Goal: Task Accomplishment & Management: Manage account settings

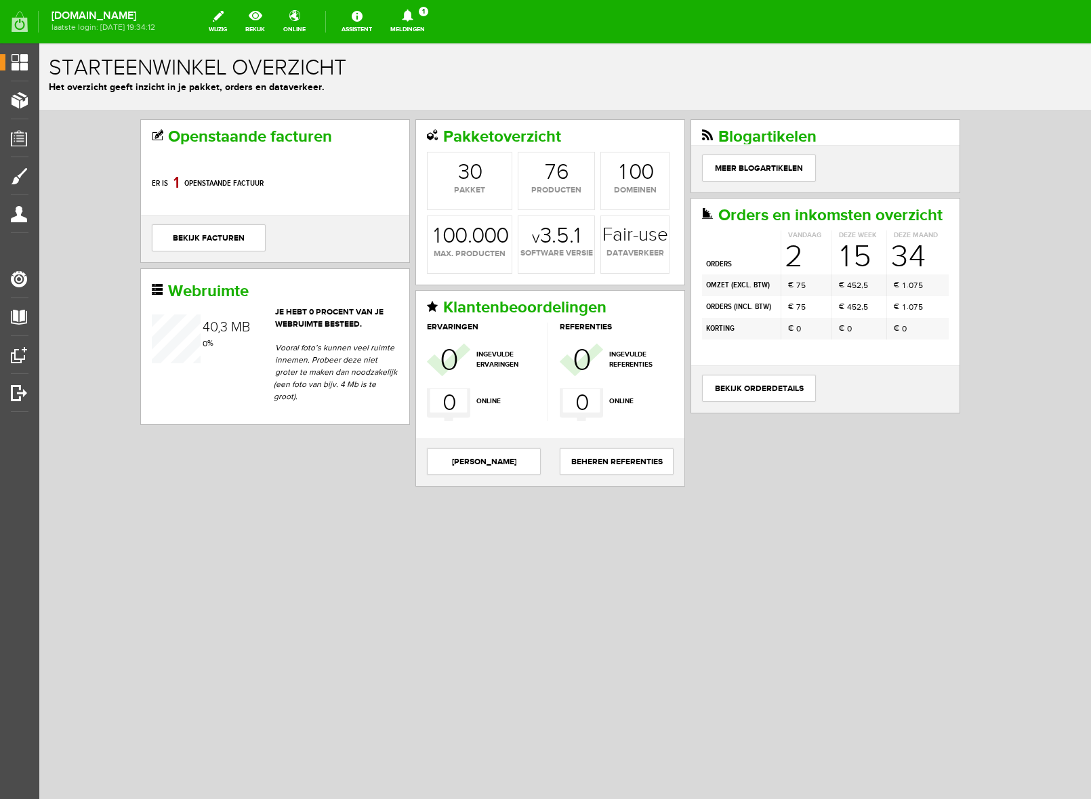
click at [413, 12] on icon at bounding box center [407, 15] width 11 height 12
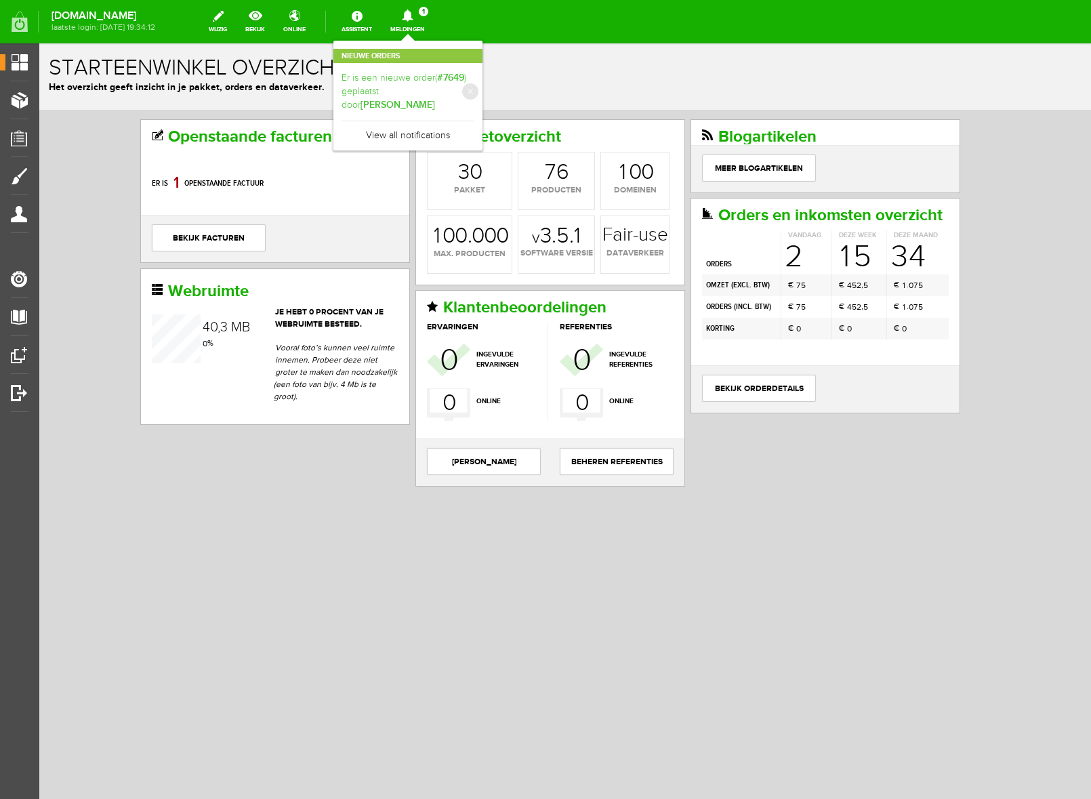
click at [467, 88] on link "Er is een nieuwe order( #7649 ) geplaatst door [PERSON_NAME]" at bounding box center [407, 91] width 133 height 41
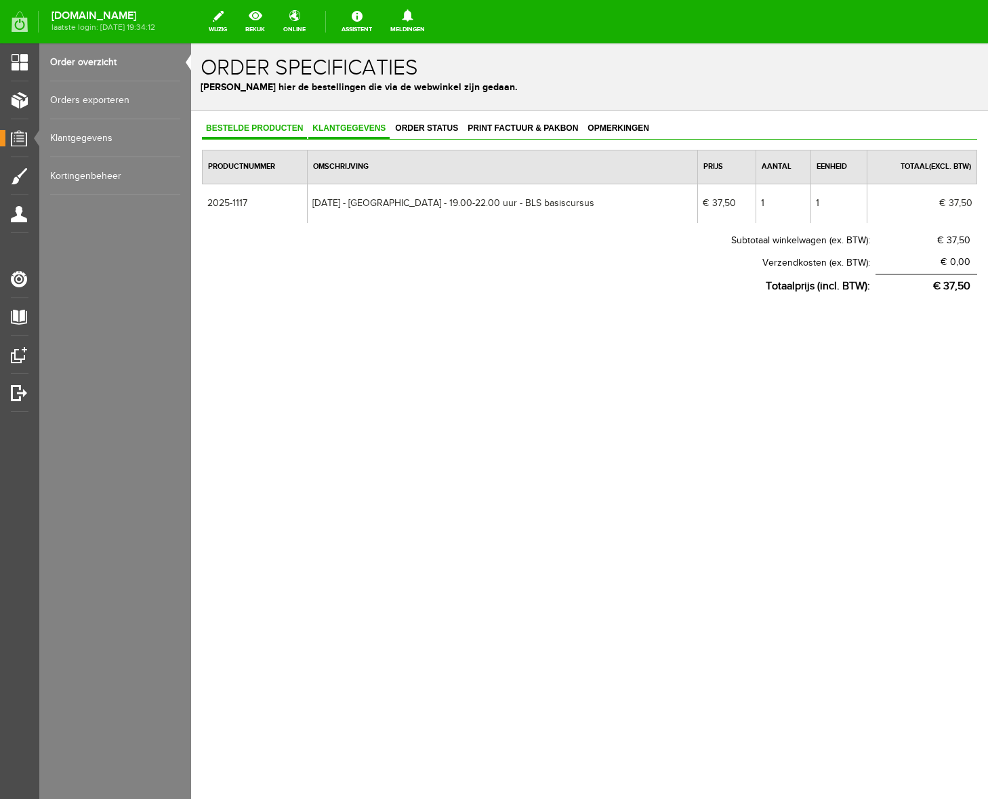
click at [344, 129] on span "Klantgegevens" at bounding box center [348, 127] width 81 height 9
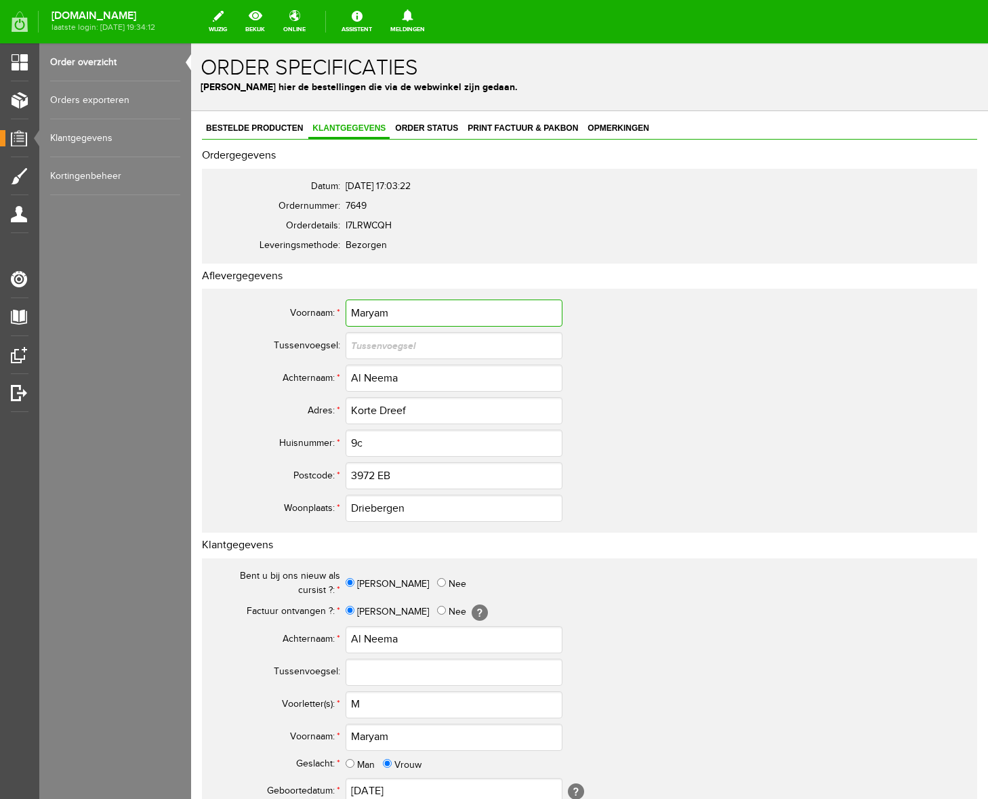
drag, startPoint x: 401, startPoint y: 317, endPoint x: 297, endPoint y: 305, distance: 104.4
click at [297, 305] on tr "Voornaam: * [PERSON_NAME]" at bounding box center [535, 313] width 650 height 33
drag, startPoint x: 365, startPoint y: 377, endPoint x: 331, endPoint y: 379, distance: 33.3
click at [331, 379] on tr "Achternaam: * Al Neema" at bounding box center [535, 378] width 650 height 33
type input "Neema"
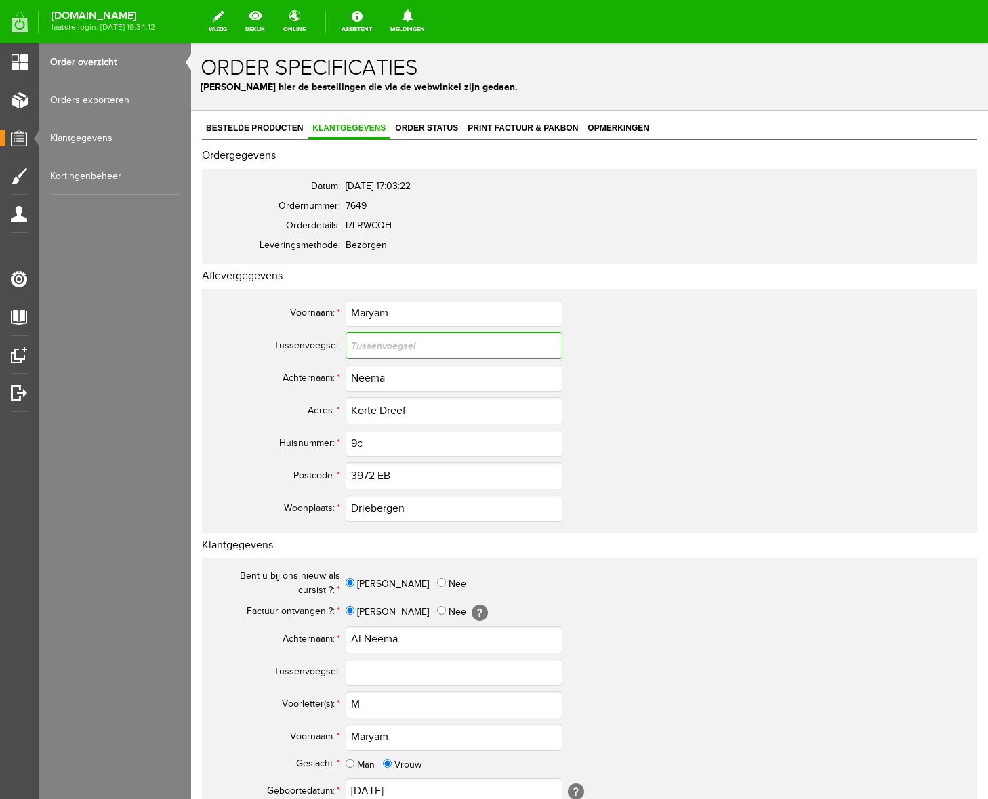
click at [365, 352] on input "text" at bounding box center [454, 345] width 217 height 27
paste input "Al"
type input "Al"
drag, startPoint x: 390, startPoint y: 379, endPoint x: 329, endPoint y: 379, distance: 61.0
click at [329, 379] on tr "Achternaam: * Neema" at bounding box center [535, 378] width 650 height 33
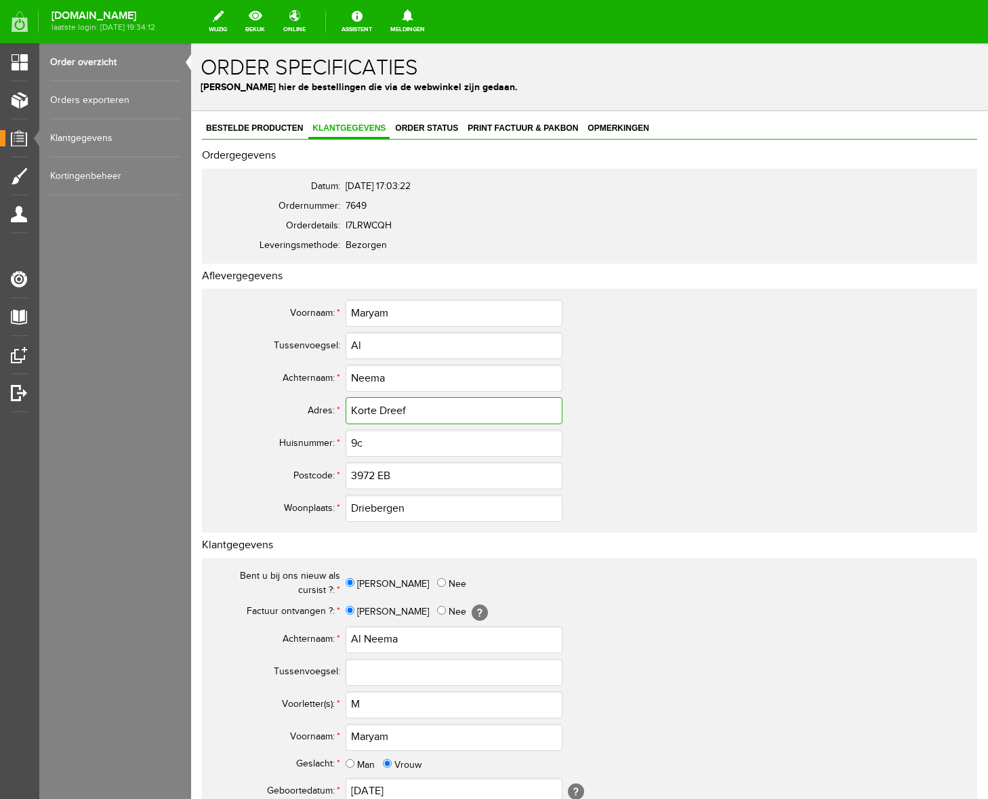
drag, startPoint x: 424, startPoint y: 411, endPoint x: 255, endPoint y: 406, distance: 168.8
click at [255, 406] on tr "Adres: * Korte Dreef" at bounding box center [535, 410] width 650 height 33
click at [419, 508] on input "Driebergen" at bounding box center [454, 508] width 217 height 27
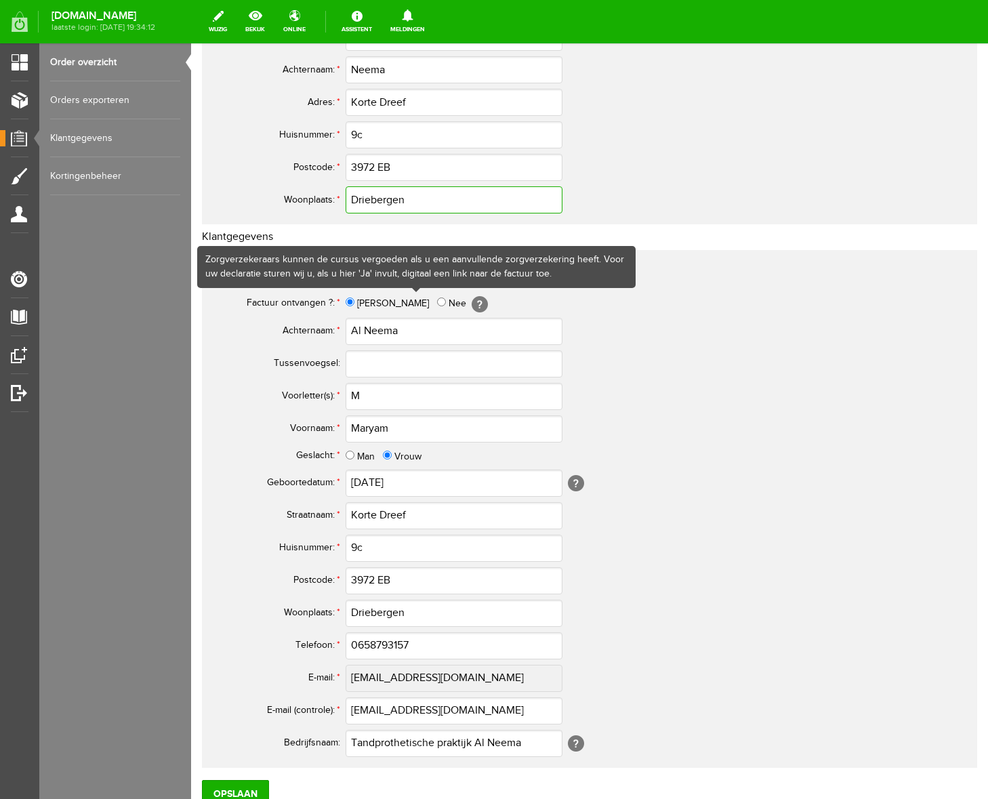
scroll to position [310, 0]
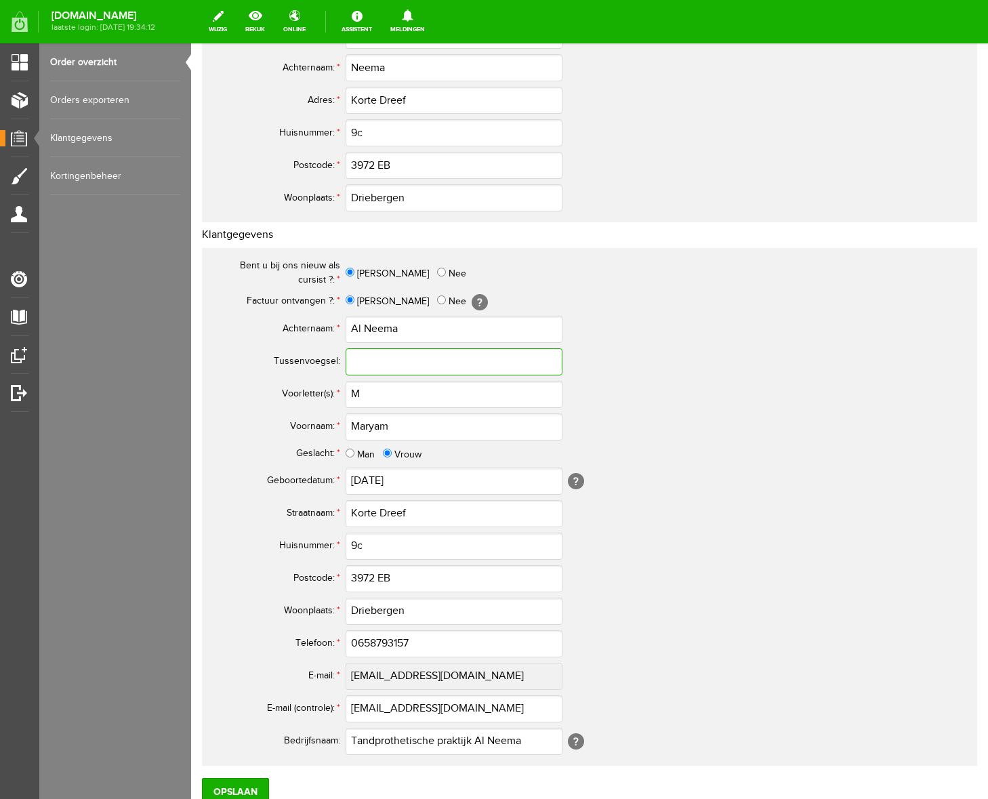
click at [367, 361] on input "text" at bounding box center [454, 361] width 217 height 27
type input "al"
drag, startPoint x: 365, startPoint y: 331, endPoint x: 322, endPoint y: 331, distance: 43.4
click at [322, 331] on tr "Achternaam: * Al Neema" at bounding box center [535, 329] width 650 height 33
type input "Neema"
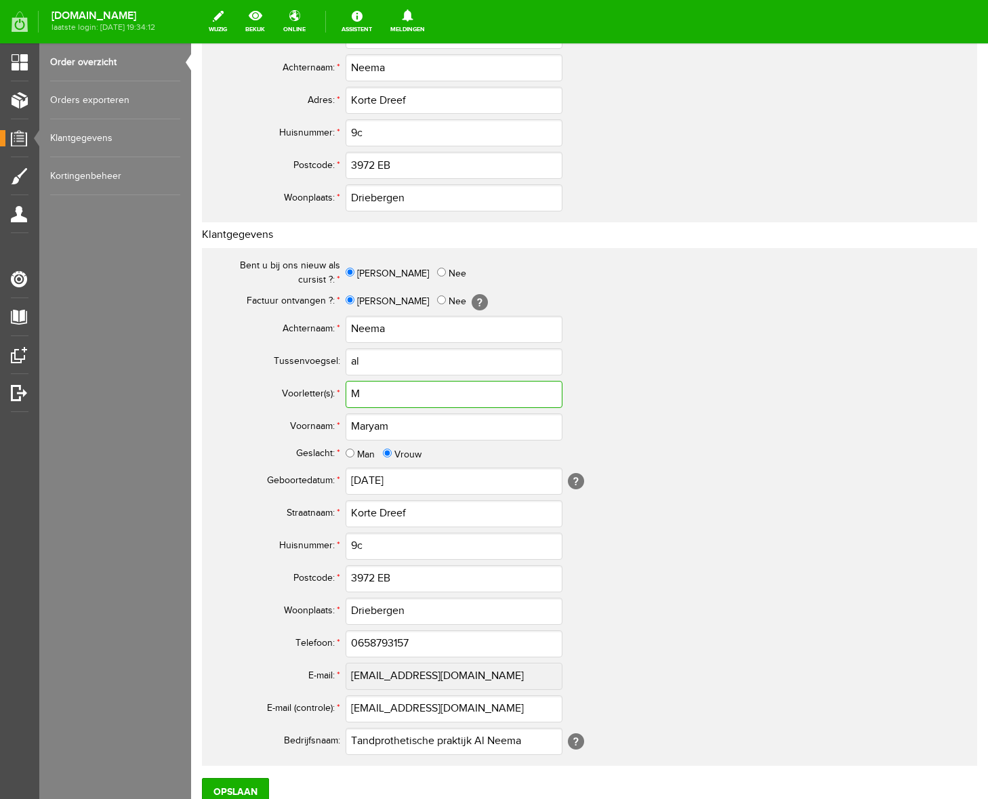
click at [389, 401] on input "M" at bounding box center [454, 394] width 217 height 27
type input "M."
click at [362, 644] on input "0658793157" at bounding box center [454, 643] width 217 height 27
drag, startPoint x: 447, startPoint y: 641, endPoint x: 273, endPoint y: 633, distance: 174.3
click at [274, 633] on tr "Telefoon: * 06-58793157" at bounding box center [535, 643] width 650 height 33
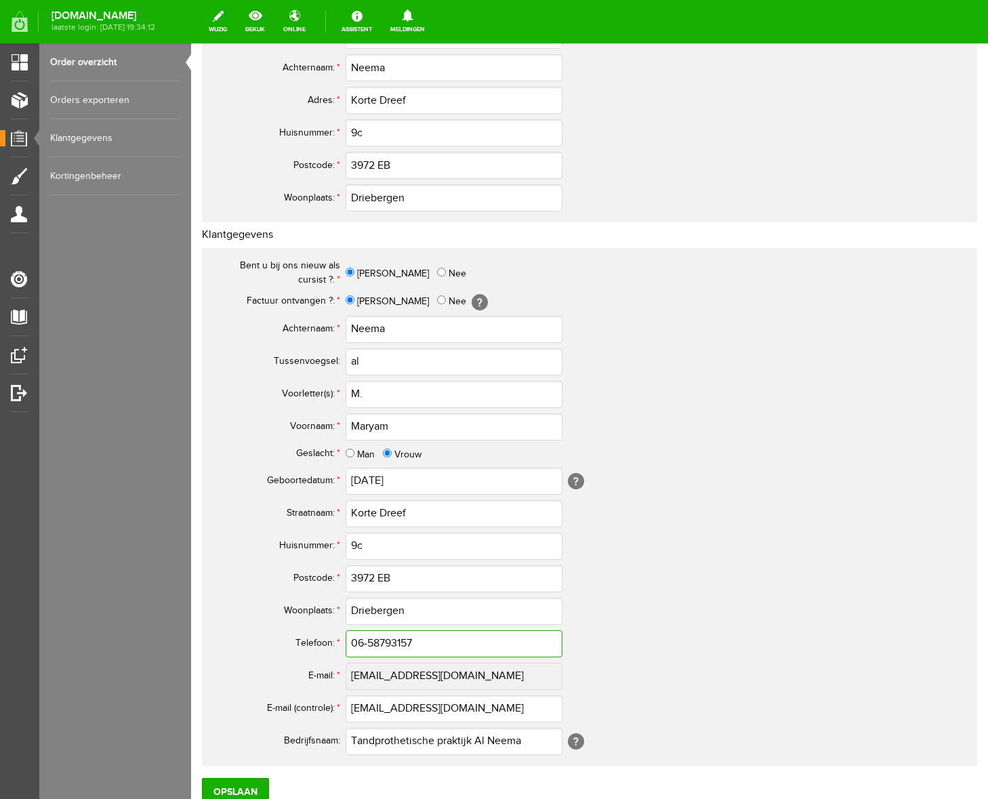
type input "06-58793157"
click at [354, 362] on input "al" at bounding box center [454, 361] width 217 height 27
drag, startPoint x: 469, startPoint y: 708, endPoint x: 331, endPoint y: 711, distance: 137.6
click at [331, 711] on tr "E-mail (controle): * [EMAIL_ADDRESS][DOMAIN_NAME]" at bounding box center [535, 708] width 650 height 33
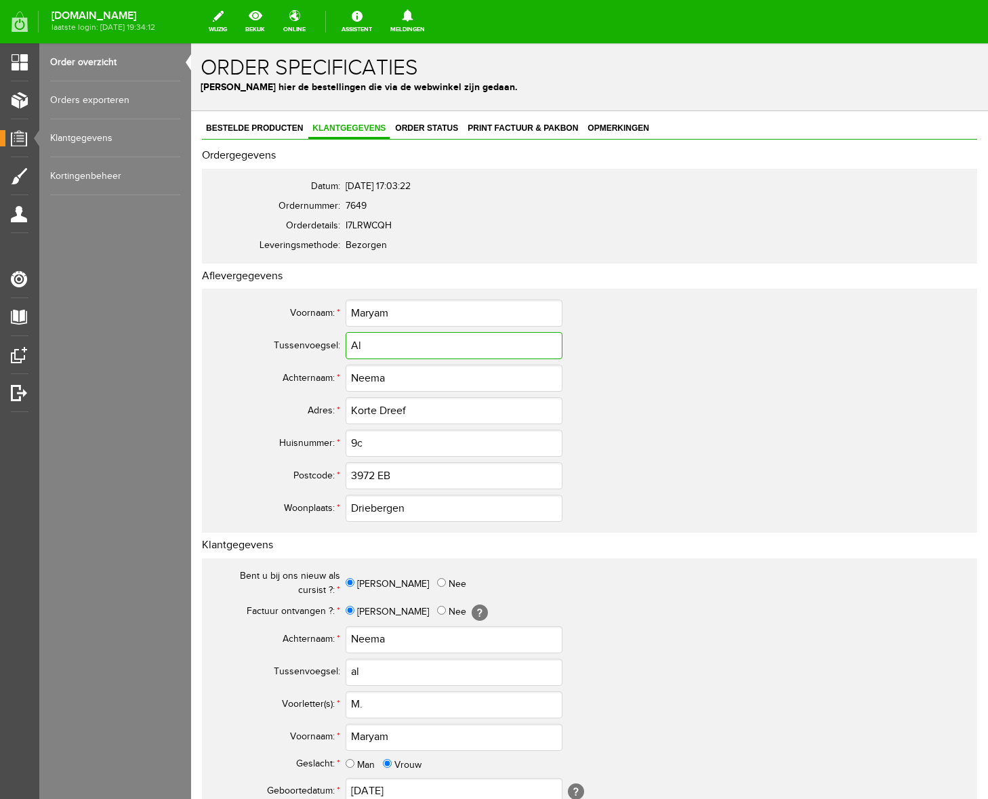
click at [358, 349] on input "Al" at bounding box center [454, 345] width 217 height 27
type input "al"
click at [651, 357] on td "al" at bounding box center [603, 345] width 515 height 33
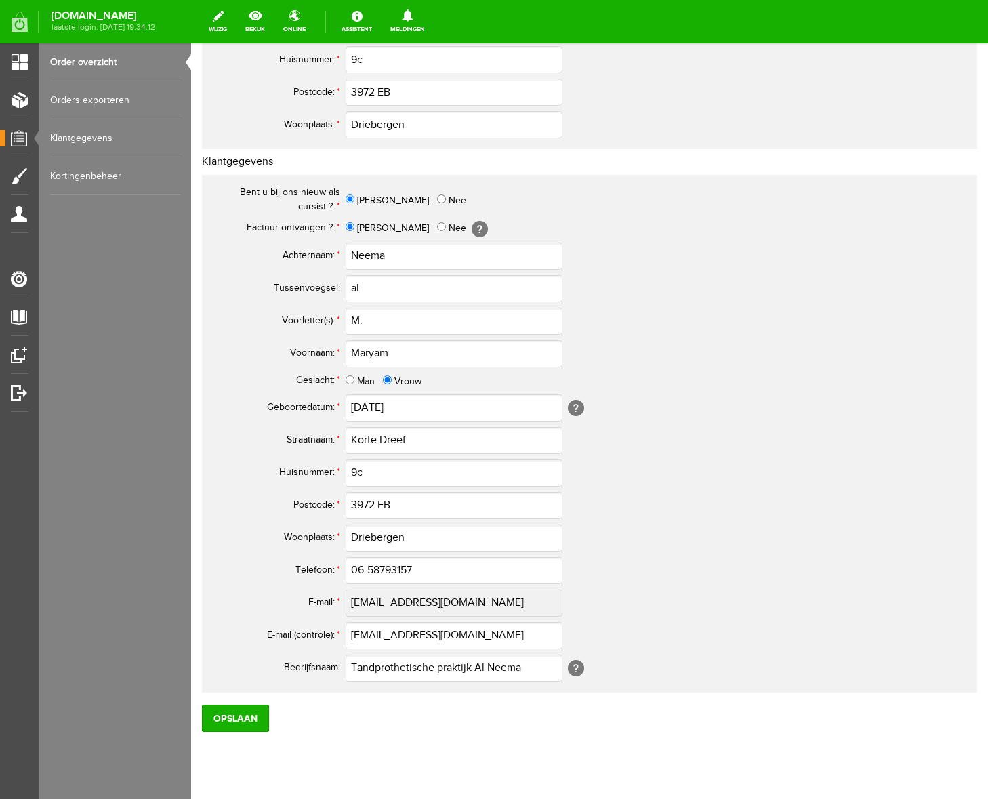
scroll to position [416, 0]
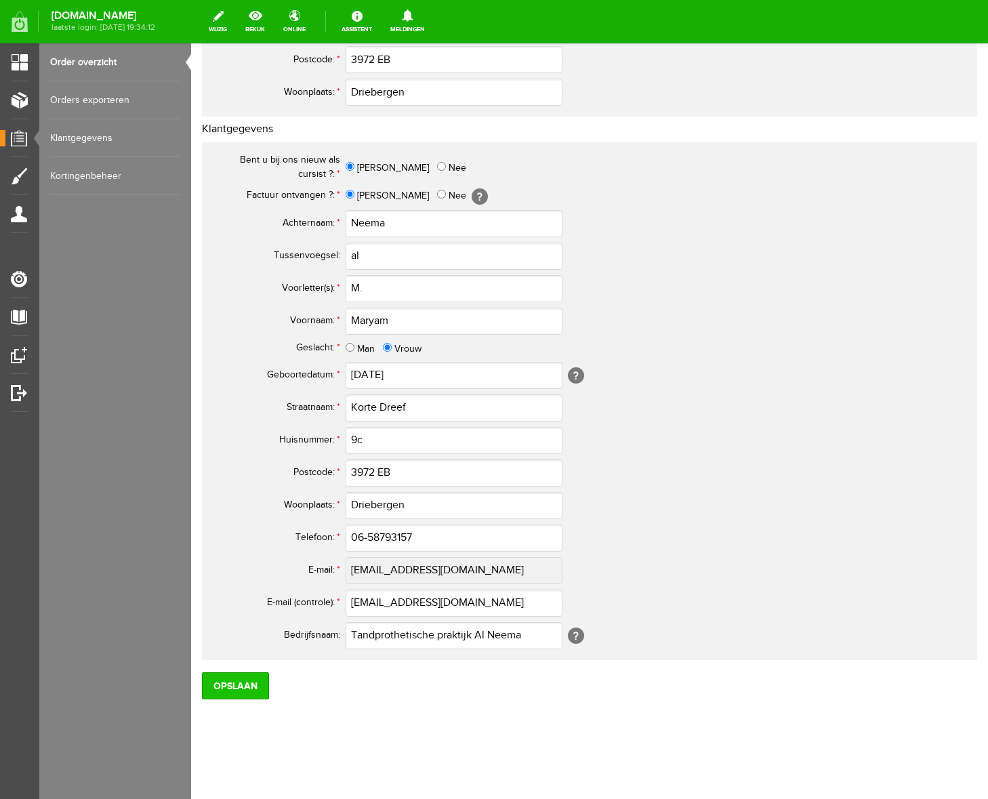
click at [251, 690] on input "Opslaan" at bounding box center [235, 685] width 67 height 27
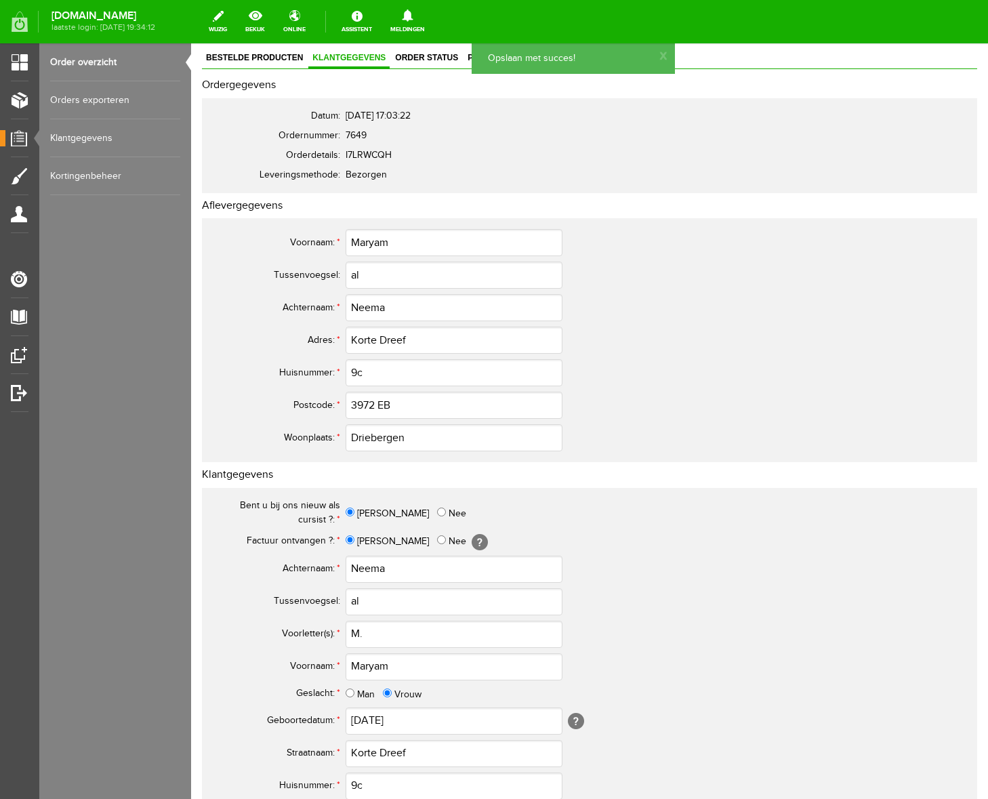
scroll to position [0, 0]
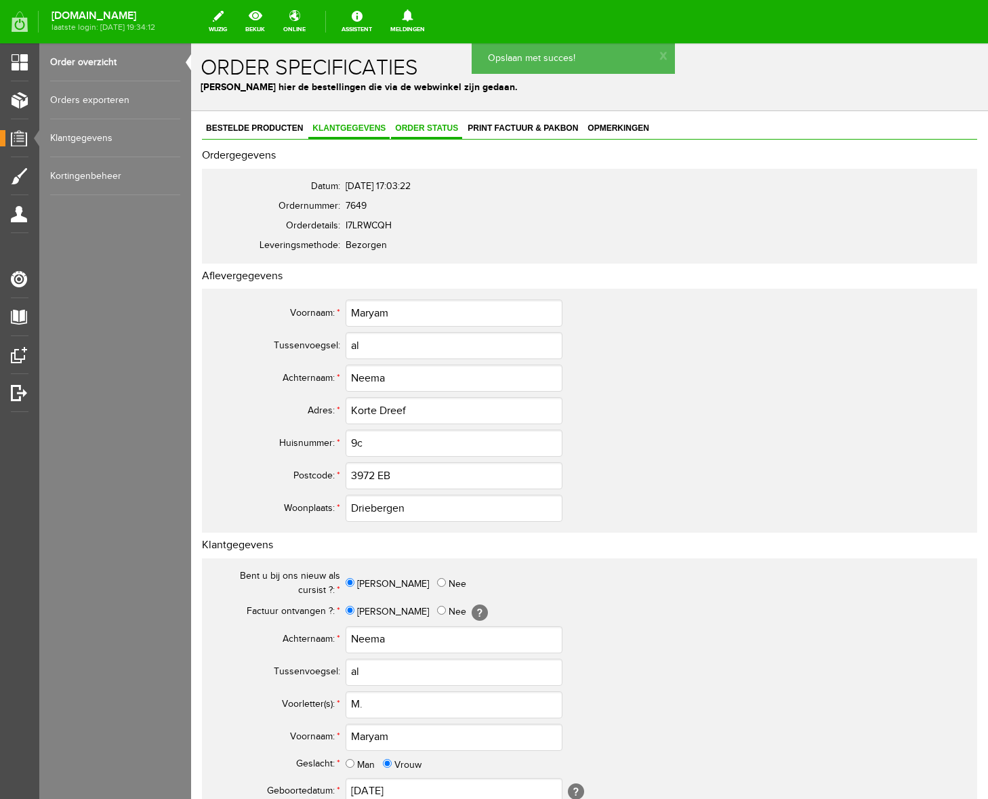
click at [437, 122] on link "Order status" at bounding box center [426, 129] width 71 height 20
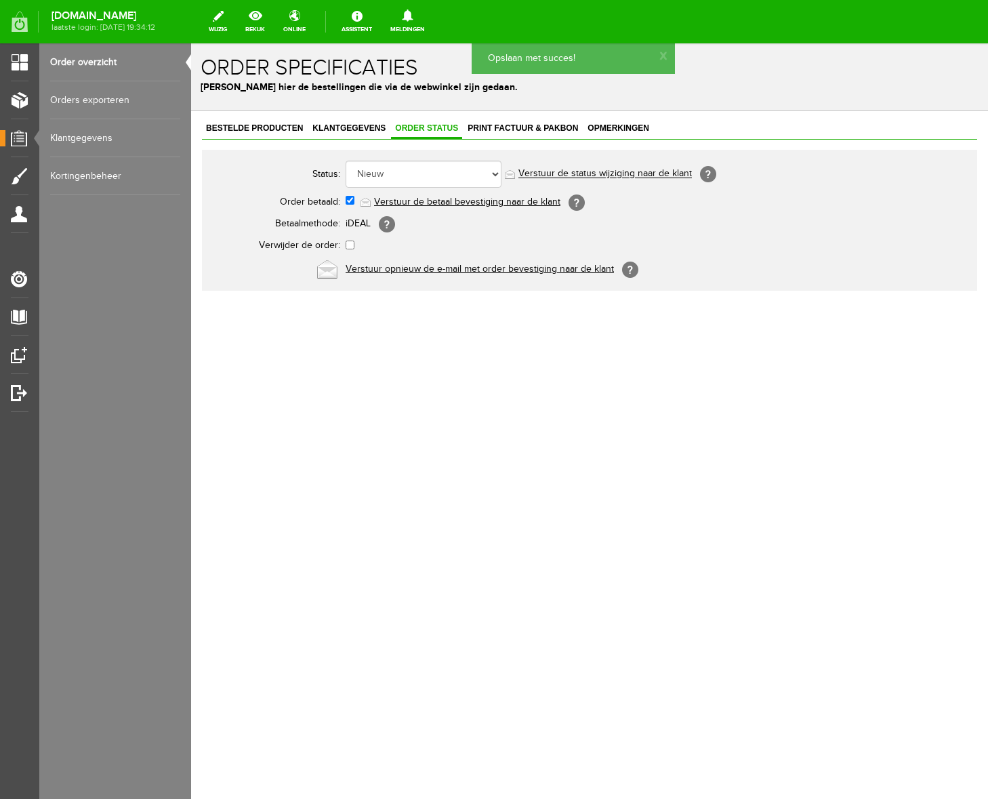
click at [447, 204] on link "Verstuur de betaal bevestiging naar de klant" at bounding box center [467, 201] width 186 height 11
click at [523, 125] on span "Print factuur & pakbon" at bounding box center [522, 127] width 119 height 9
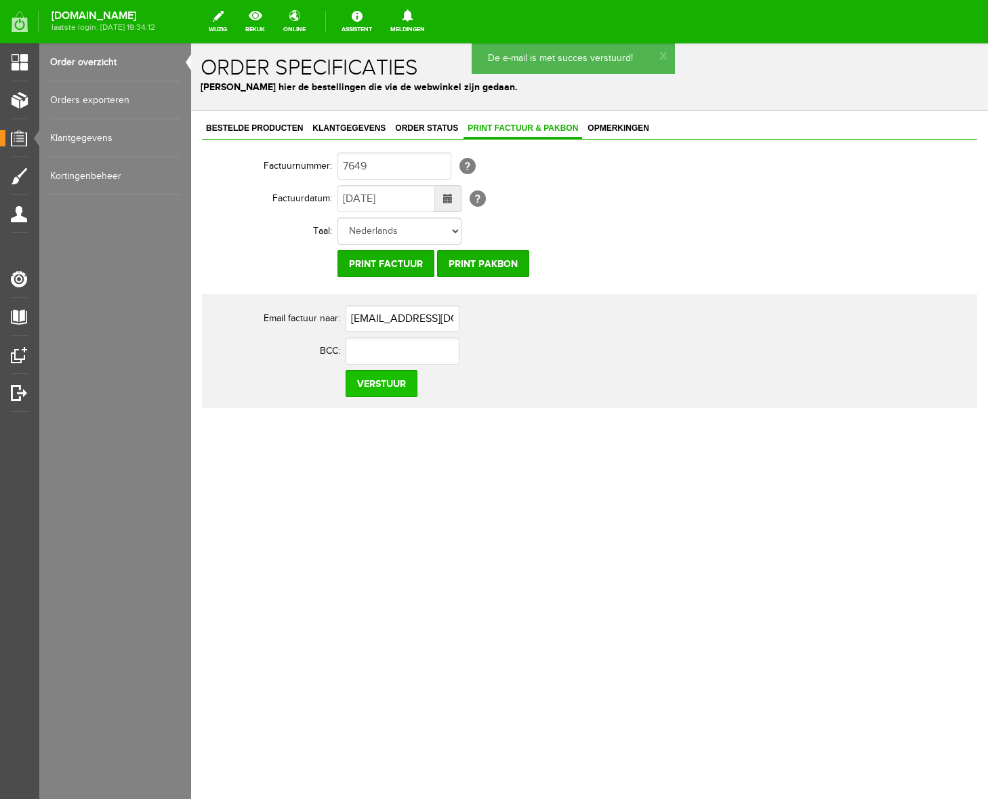
click at [385, 386] on input "Verstuur" at bounding box center [382, 383] width 72 height 27
